Goal: Find contact information: Find contact information

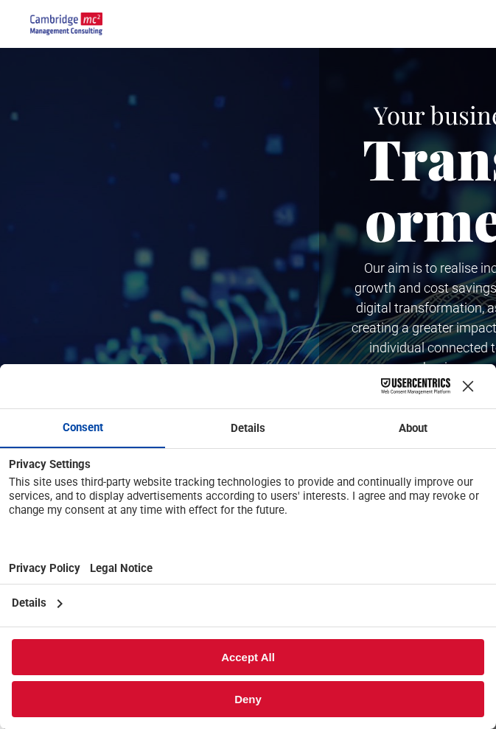
scroll to position [3752, 0]
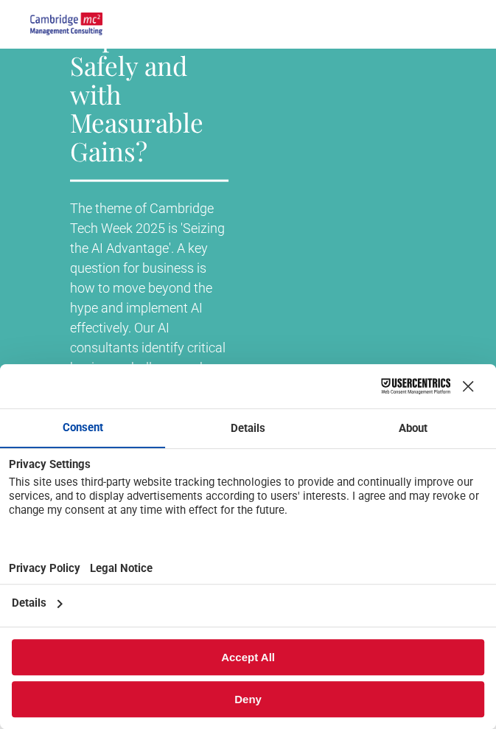
click at [257, 652] on button "Accept All" at bounding box center [248, 657] width 472 height 36
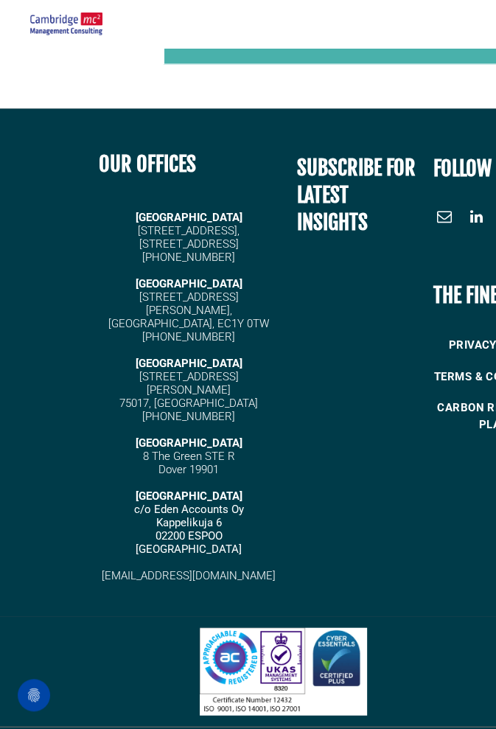
scroll to position [6041, 0]
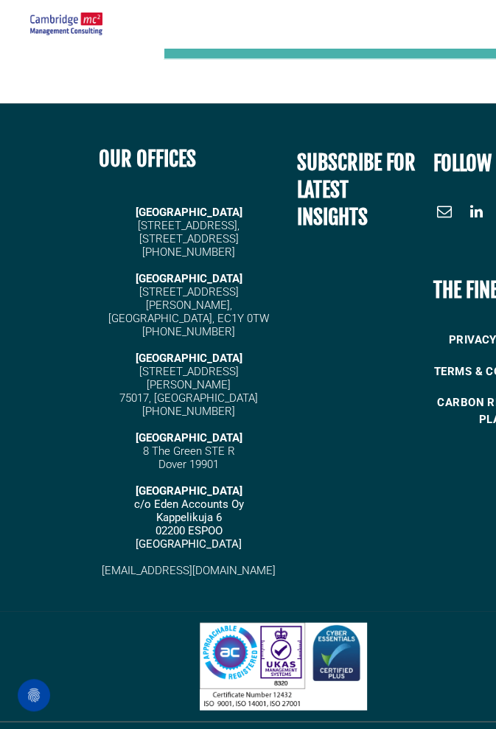
drag, startPoint x: 156, startPoint y: 221, endPoint x: 248, endPoint y: 237, distance: 92.7
click at [248, 237] on div "[GEOGRAPHIC_DATA][STREET_ADDRESS] [PHONE_NUMBER] [STREET_ADDRESS][PERSON_NAME] …" at bounding box center [189, 390] width 180 height 374
copy div "[STREET_ADDRESS]"
drag, startPoint x: 141, startPoint y: 250, endPoint x: 236, endPoint y: 250, distance: 95.1
click at [235, 250] on span "[PHONE_NUMBER]" at bounding box center [188, 251] width 93 height 13
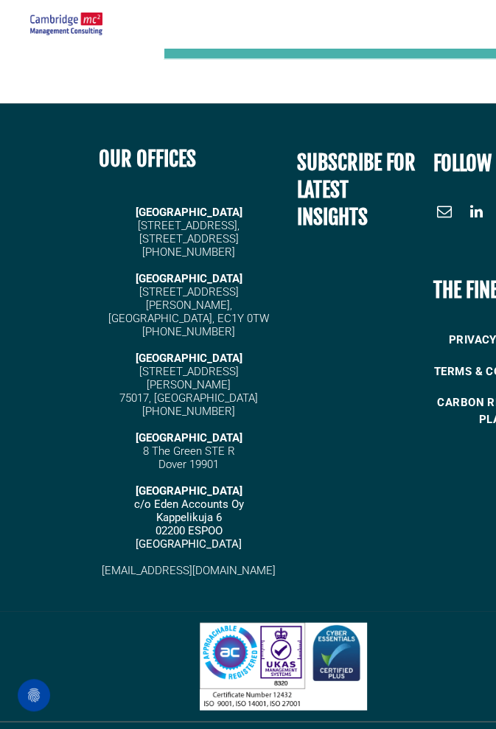
copy span "[PHONE_NUMBER]"
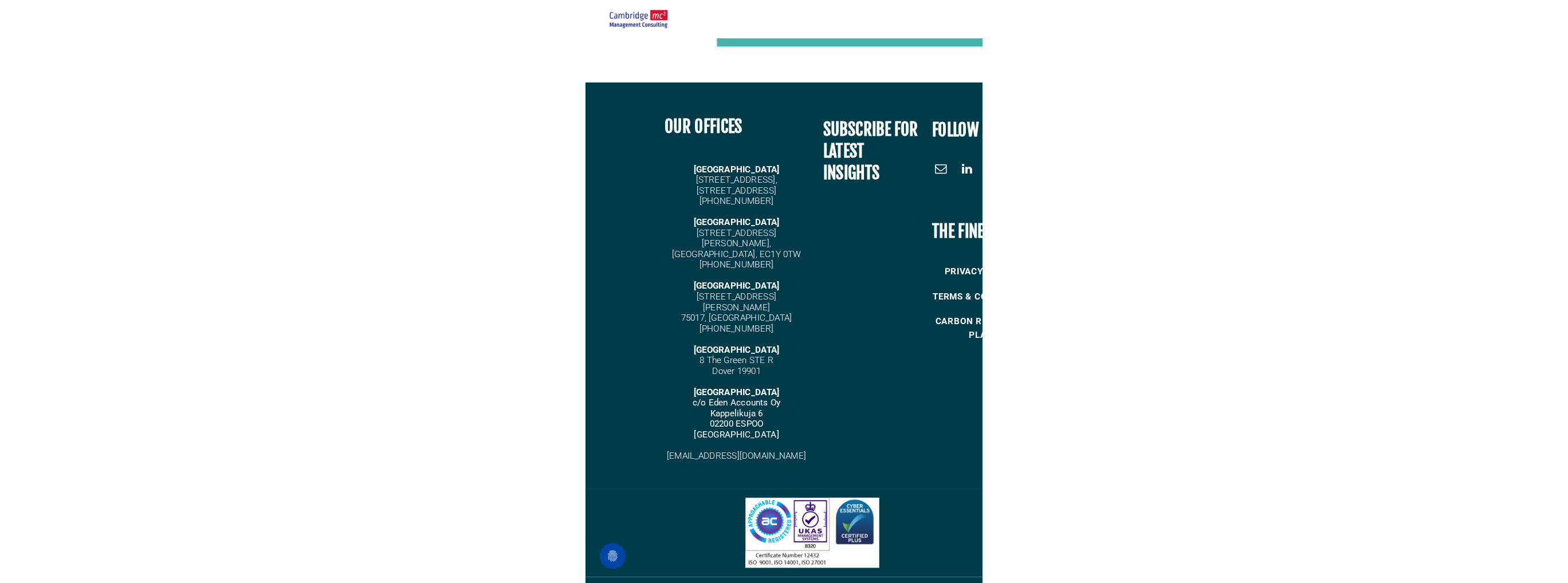
scroll to position [4327, 0]
